Goal: Transaction & Acquisition: Purchase product/service

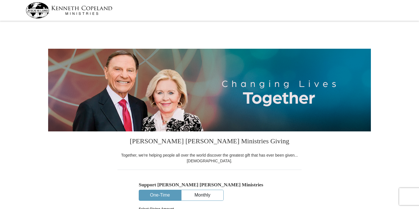
select select "UT"
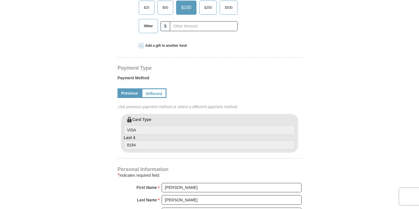
scroll to position [215, 0]
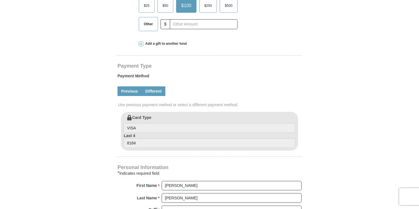
click at [157, 93] on link "Different" at bounding box center [154, 91] width 24 height 10
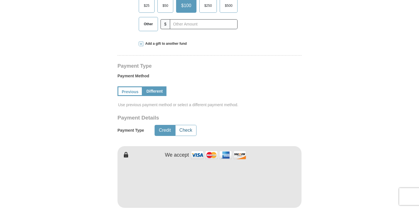
click at [186, 131] on button "Check" at bounding box center [186, 130] width 21 height 10
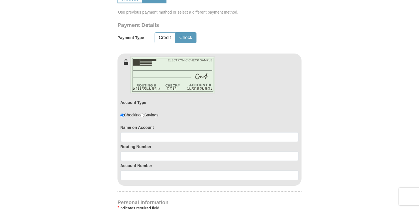
scroll to position [308, 0]
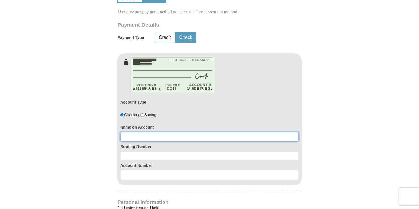
click at [161, 135] on input at bounding box center [209, 137] width 178 height 10
type input "[PERSON_NAME] [PERSON_NAME]"
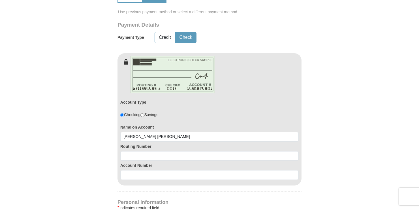
click at [151, 150] on div "Routing Number" at bounding box center [209, 151] width 178 height 19
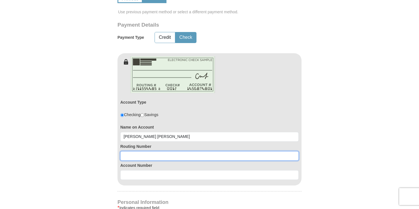
click at [144, 156] on input at bounding box center [209, 156] width 178 height 10
type input "124001545"
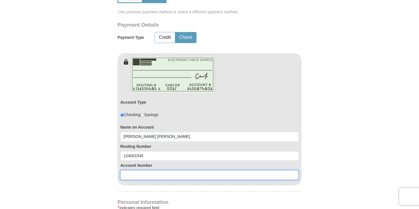
click at [131, 173] on input at bounding box center [209, 175] width 178 height 10
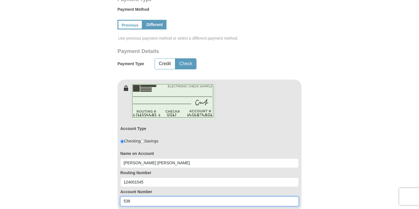
scroll to position [287, 0]
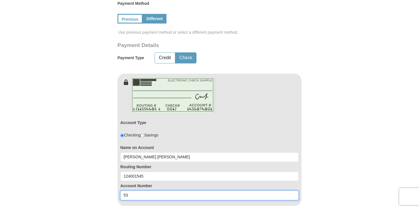
type input "5"
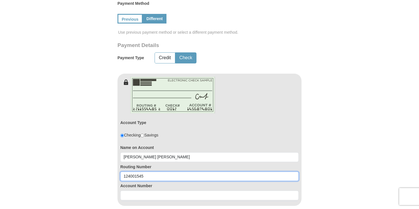
click at [148, 175] on input "124001545" at bounding box center [209, 177] width 178 height 10
type input "1"
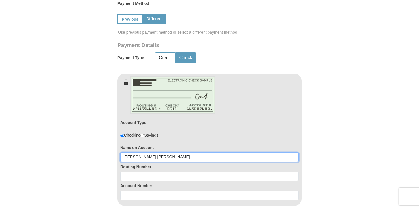
click at [157, 158] on input "Edna Naa Armah" at bounding box center [209, 157] width 178 height 10
type input "E"
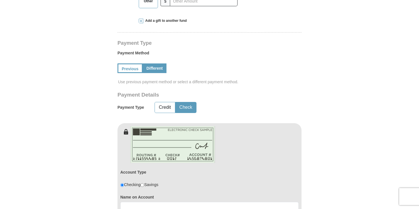
scroll to position [248, 0]
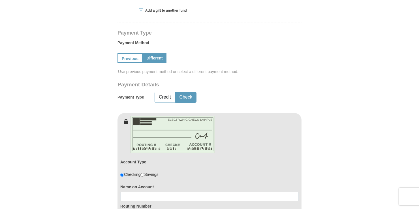
click at [152, 55] on link "Different" at bounding box center [155, 58] width 24 height 10
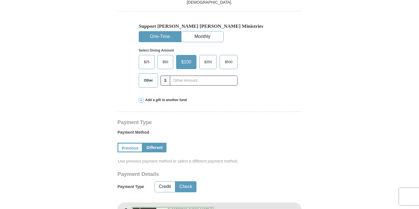
scroll to position [159, 0]
click at [155, 148] on link "Different" at bounding box center [155, 147] width 24 height 10
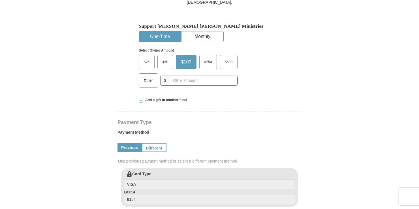
select select "UT"
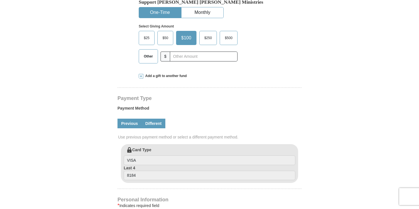
click at [157, 121] on link "Different" at bounding box center [154, 124] width 24 height 10
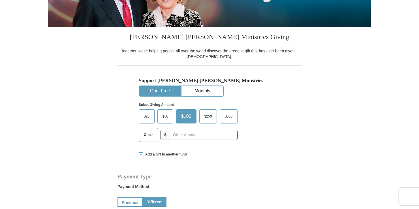
scroll to position [104, 0]
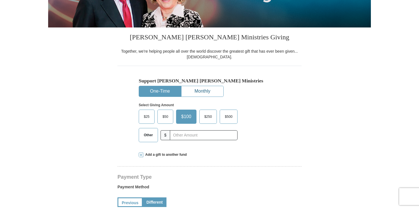
click at [208, 95] on button "Monthly" at bounding box center [203, 91] width 42 height 10
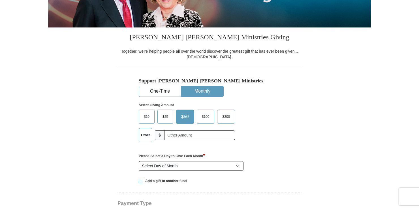
click at [212, 116] on span "$100" at bounding box center [205, 116] width 13 height 8
click at [0, 0] on input "$100" at bounding box center [0, 0] width 0 height 0
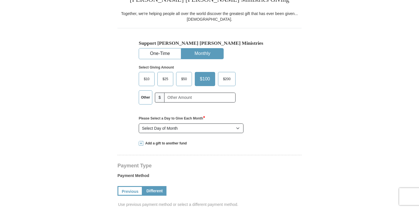
scroll to position [143, 0]
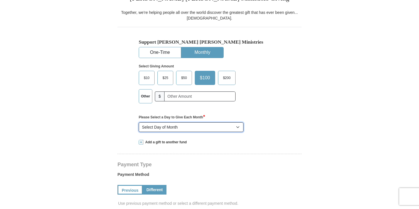
click at [235, 128] on select "Select Day of Month 1 2 3 4 5 6 7 8 9 10 11 12 13 14 15 16 17 18 19 20 21 22 23…" at bounding box center [191, 127] width 105 height 10
select select "10"
click at [139, 122] on select "Select Day of Month 1 2 3 4 5 6 7 8 9 10 11 12 13 14 15 16 17 18 19 20 21 22 23…" at bounding box center [191, 127] width 105 height 10
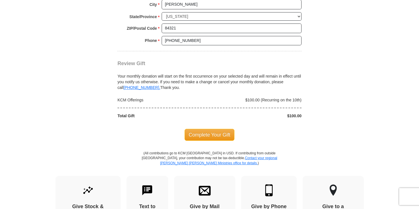
scroll to position [565, 0]
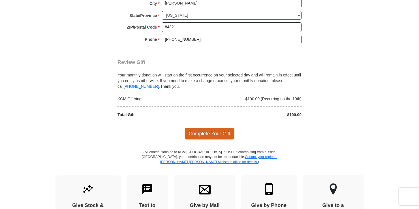
click at [222, 133] on span "Complete Your Gift" at bounding box center [210, 134] width 50 height 12
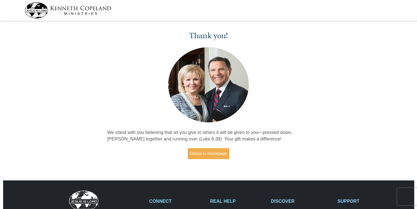
click at [251, 139] on p "We stand with you believing that as you give to others it will be given to you—…" at bounding box center [208, 135] width 203 height 13
